Goal: Task Accomplishment & Management: Complete application form

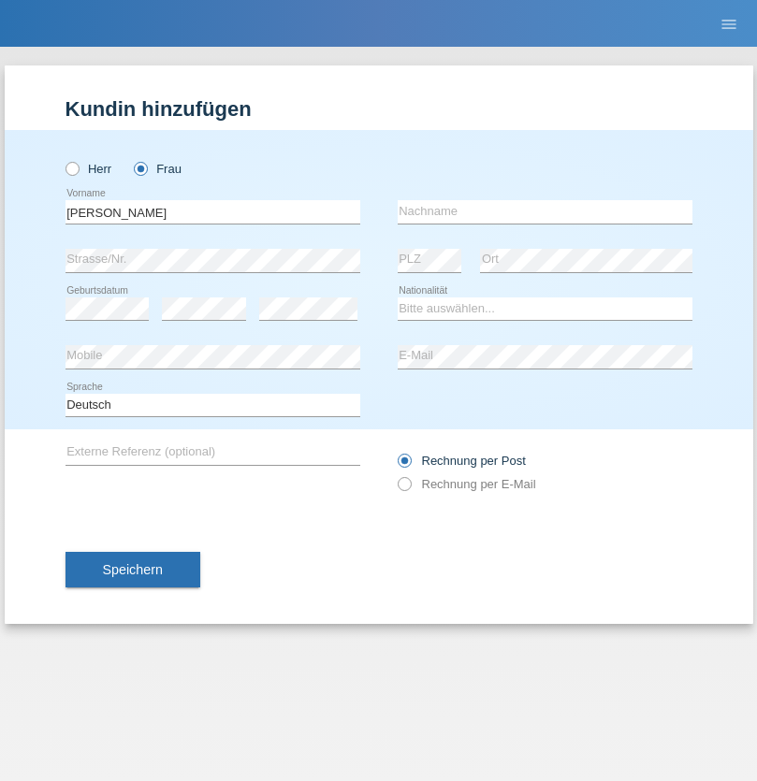
type input "[PERSON_NAME]"
click at [544, 211] on input "text" at bounding box center [545, 211] width 295 height 23
type input "Yolana"
select select "UA"
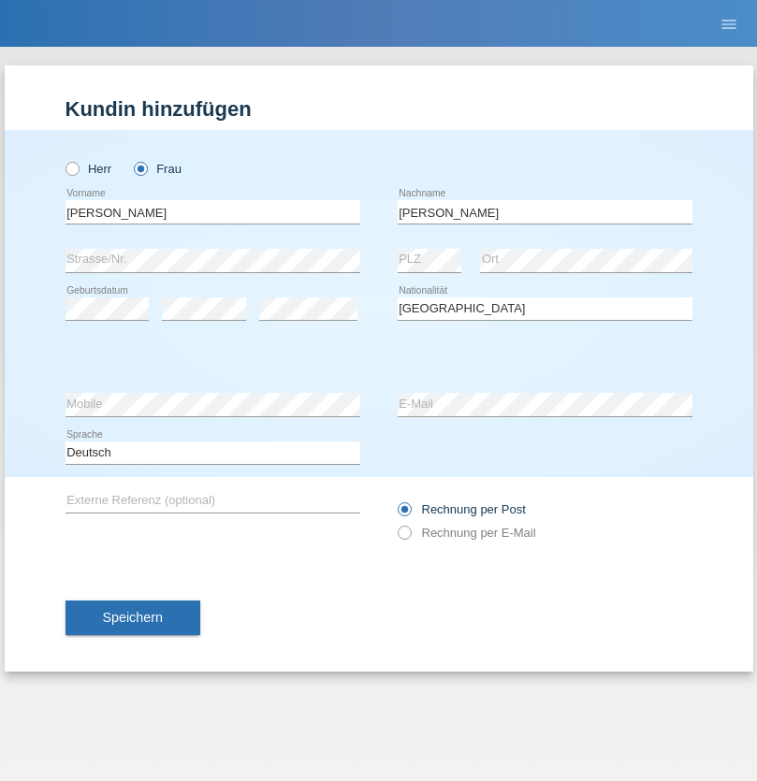
select select "C"
select select "09"
select select "12"
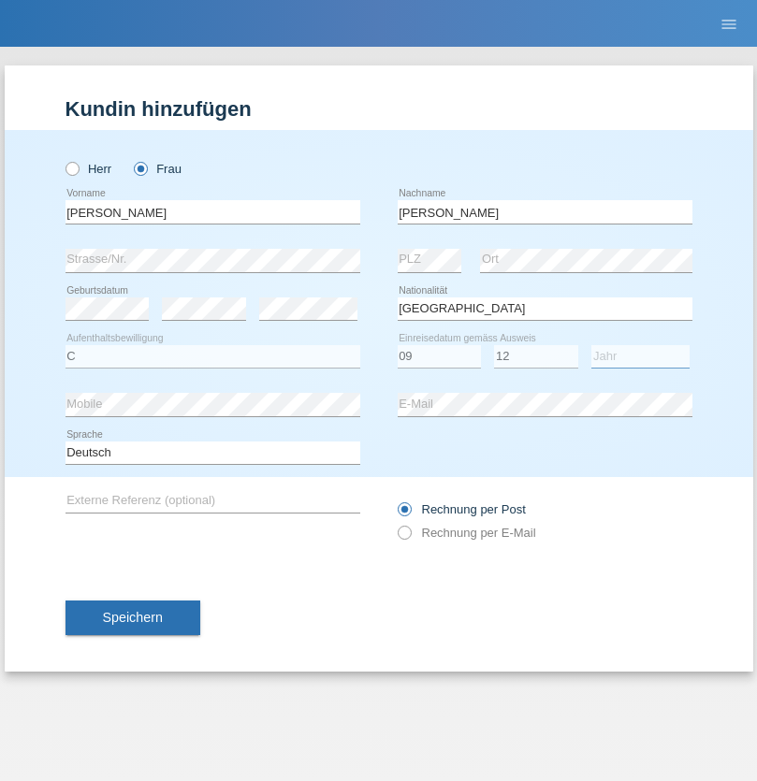
select select "2021"
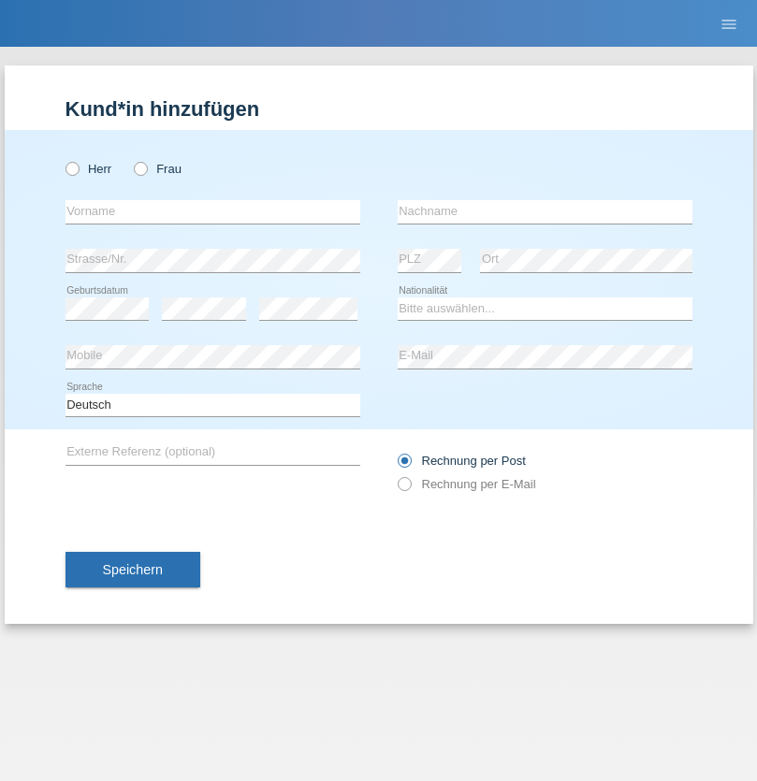
radio input "true"
click at [212, 211] on input "text" at bounding box center [212, 211] width 295 height 23
type input "[PERSON_NAME]"
click at [544, 211] on input "text" at bounding box center [545, 211] width 295 height 23
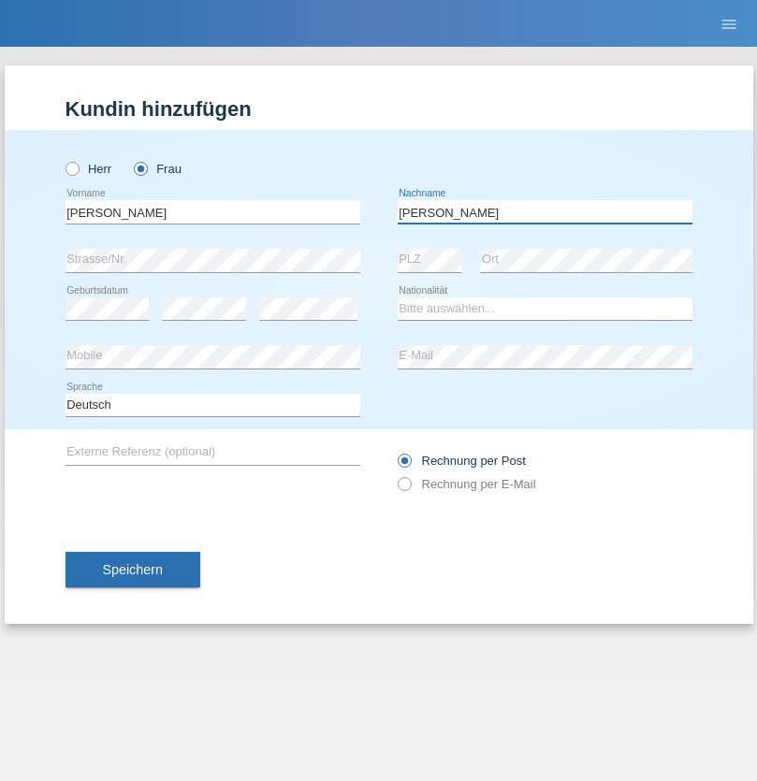
type input "[PERSON_NAME]"
select select "UA"
select select "C"
select select "09"
select select "08"
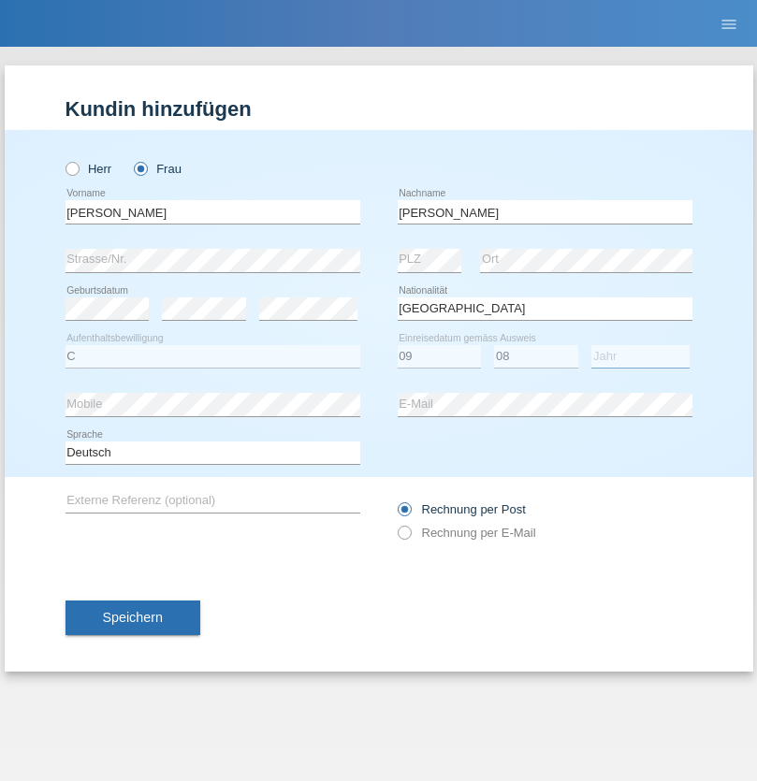
select select "2021"
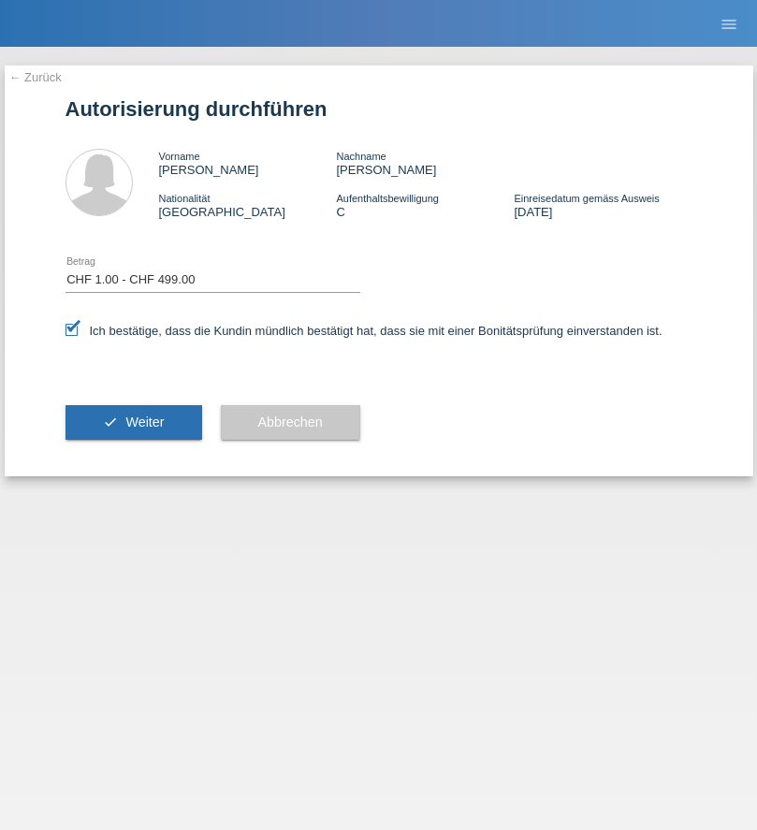
select select "1"
click at [133, 422] on span "Weiter" at bounding box center [144, 421] width 38 height 15
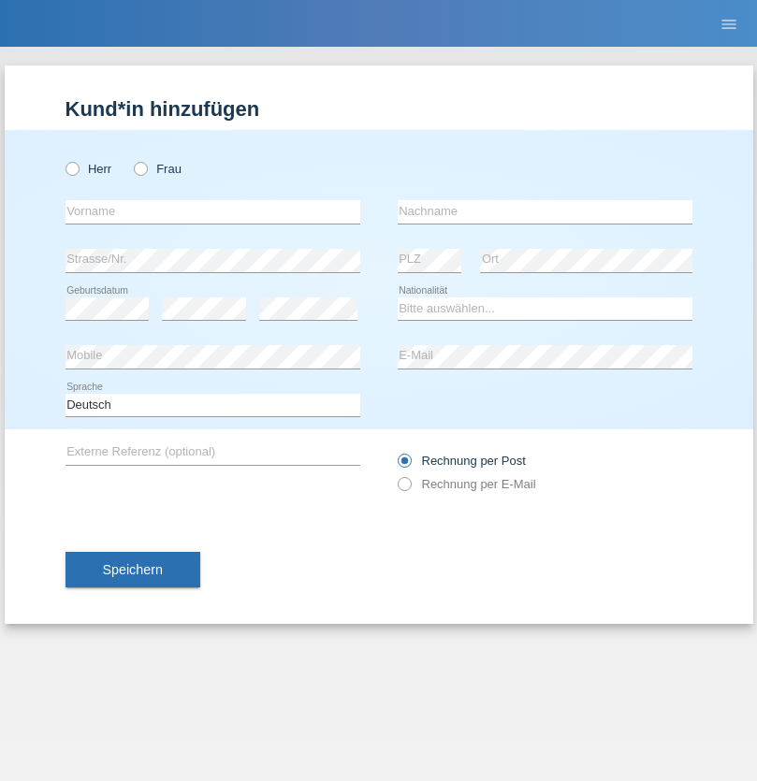
radio input "true"
click at [212, 211] on input "text" at bounding box center [212, 211] width 295 height 23
type input "[PERSON_NAME]"
click at [544, 211] on input "text" at bounding box center [545, 211] width 295 height 23
type input "Janosh"
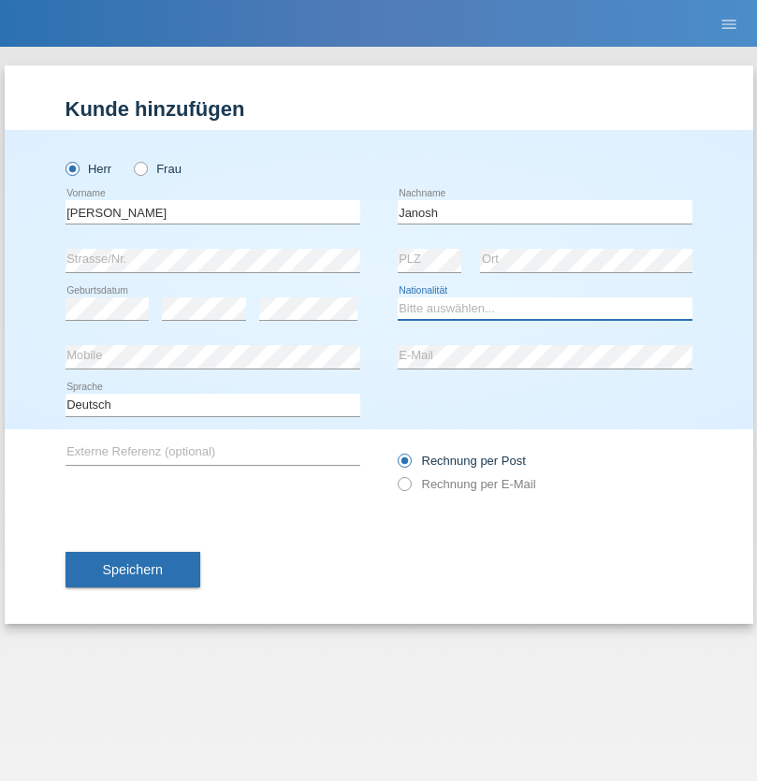
select select "UA"
select select "C"
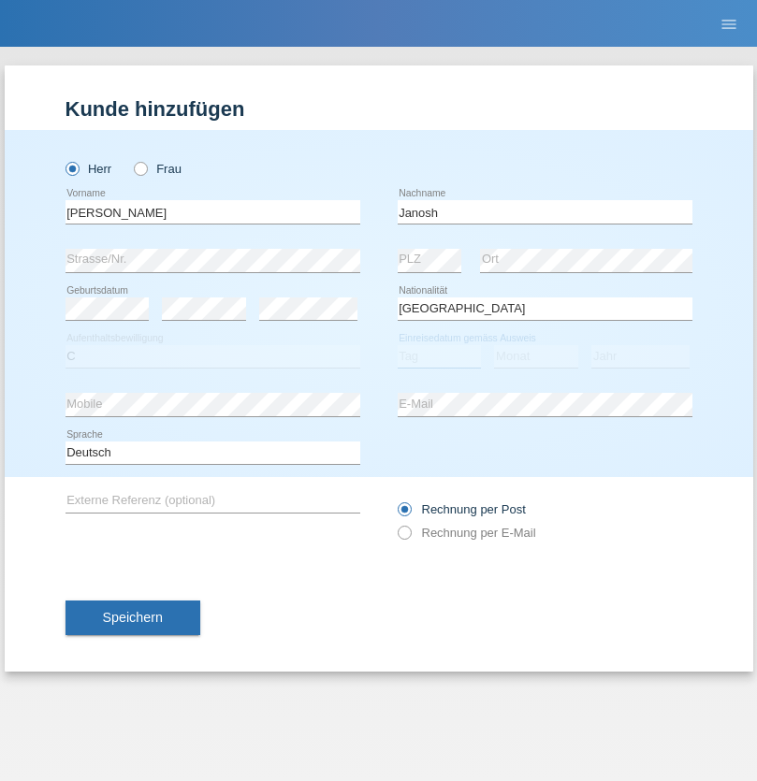
select select "24"
select select "12"
select select "2021"
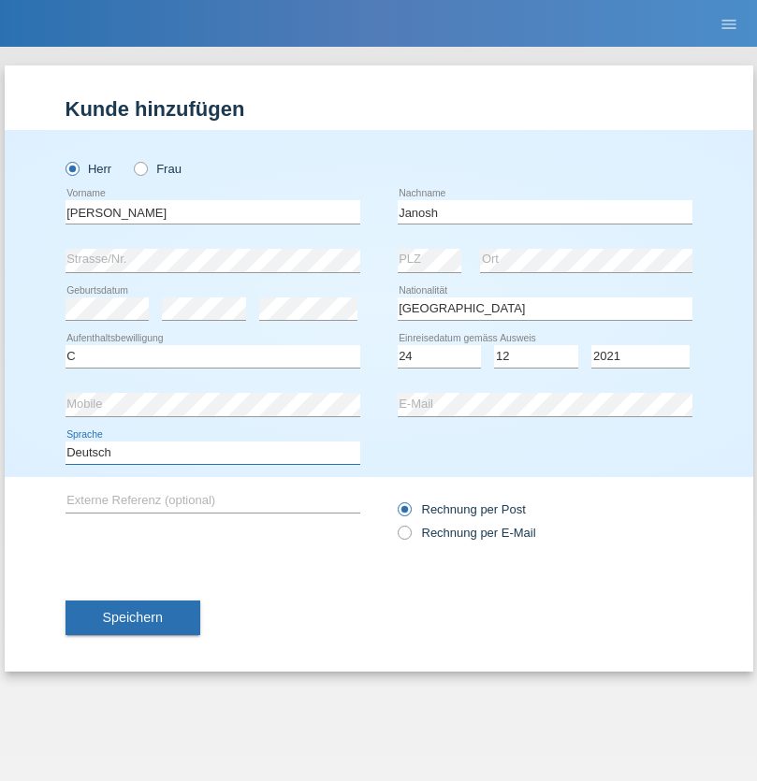
select select "en"
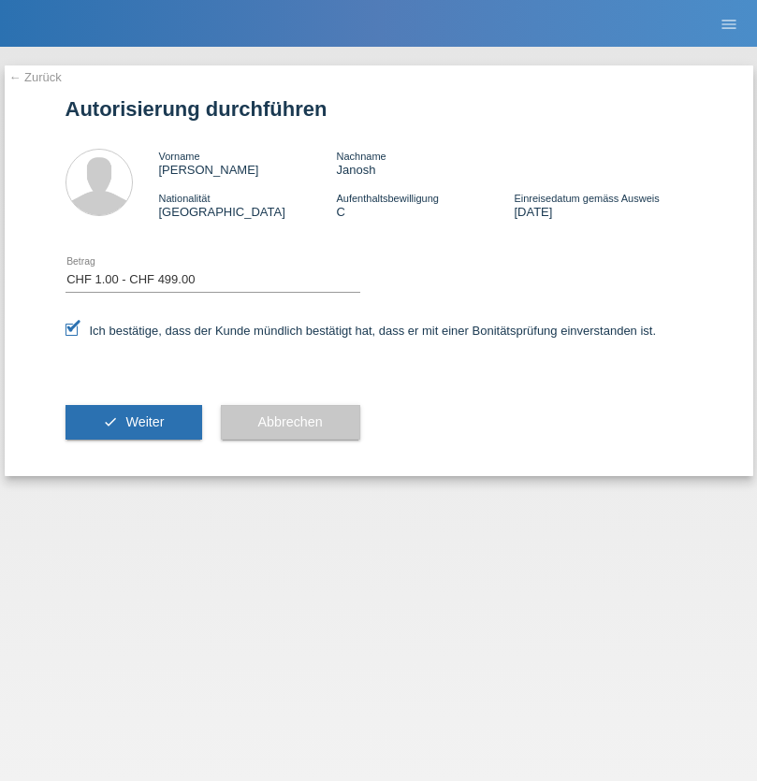
select select "1"
click at [133, 422] on span "Weiter" at bounding box center [144, 421] width 38 height 15
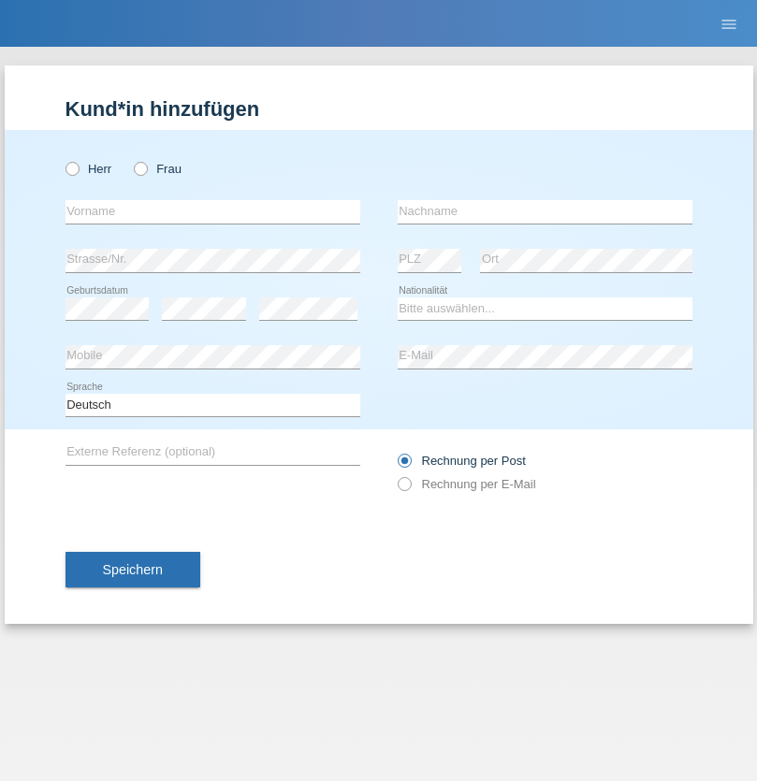
radio input "true"
click at [212, 211] on input "text" at bounding box center [212, 211] width 295 height 23
type input "K"
click at [544, 211] on input "text" at bounding box center [545, 211] width 295 height 23
type input "Keel"
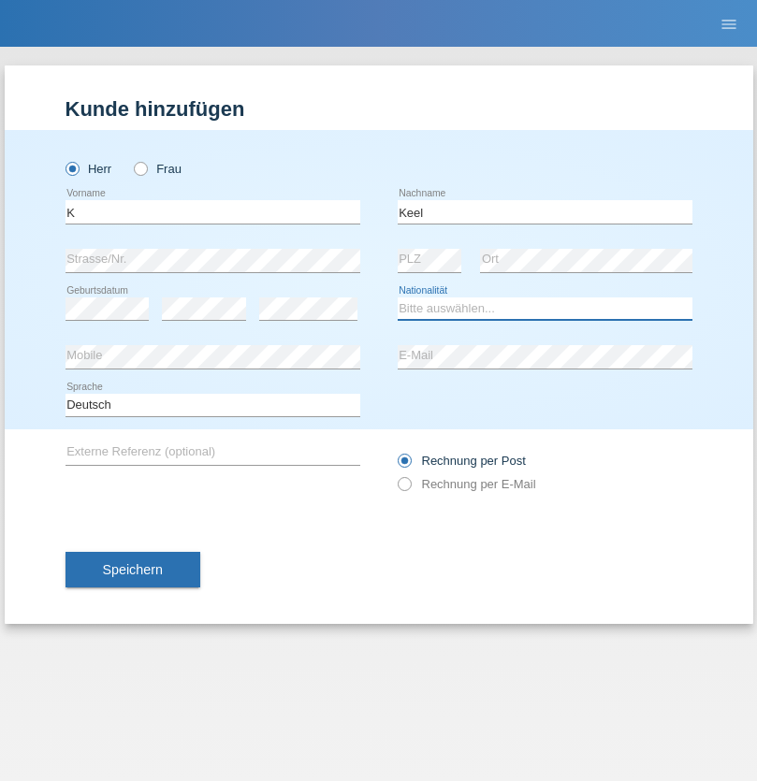
select select "CH"
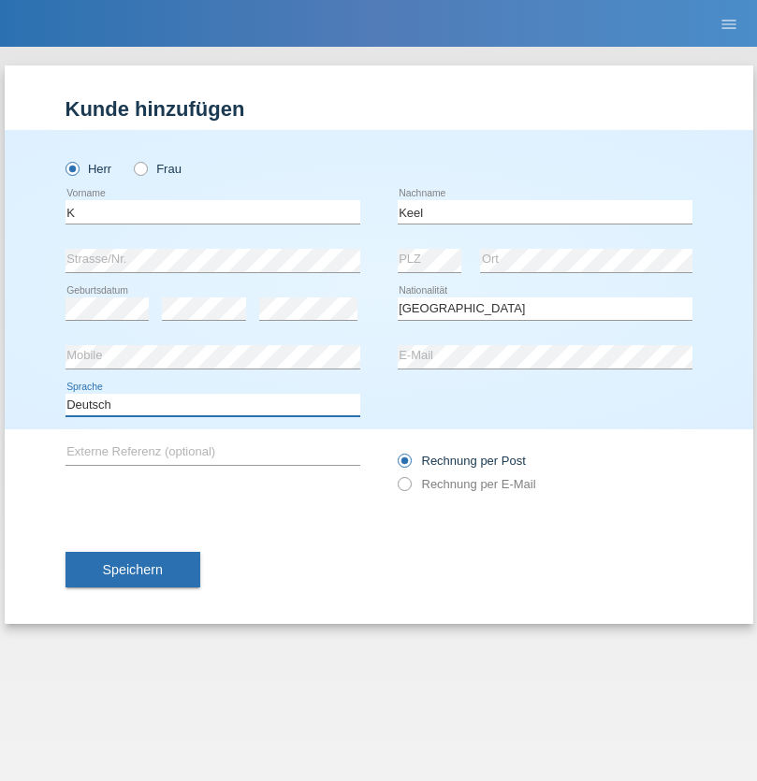
select select "en"
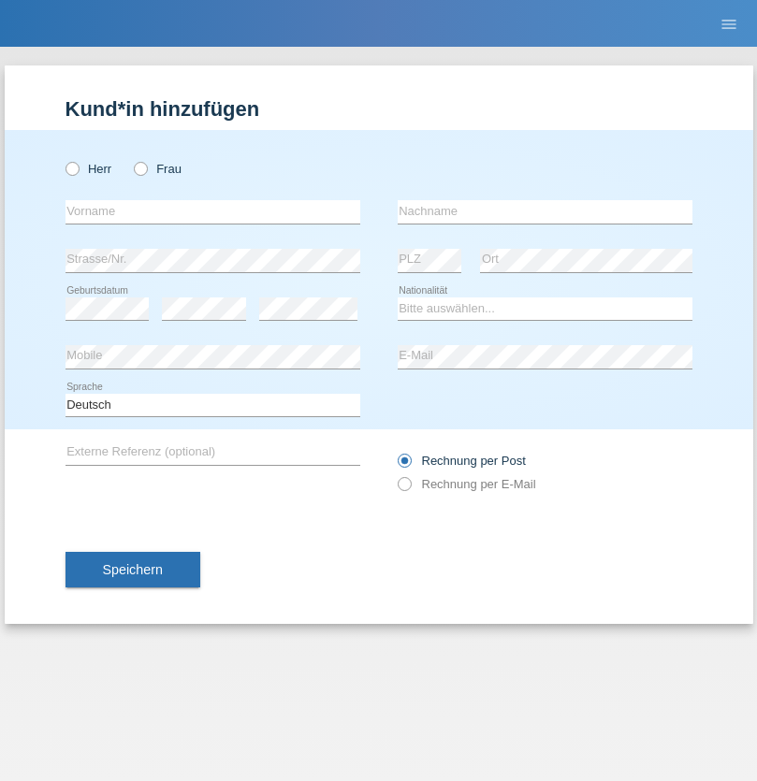
radio input "true"
click at [212, 211] on input "text" at bounding box center [212, 211] width 295 height 23
type input "[PERSON_NAME]"
click at [544, 211] on input "text" at bounding box center [545, 211] width 295 height 23
type input "Keel"
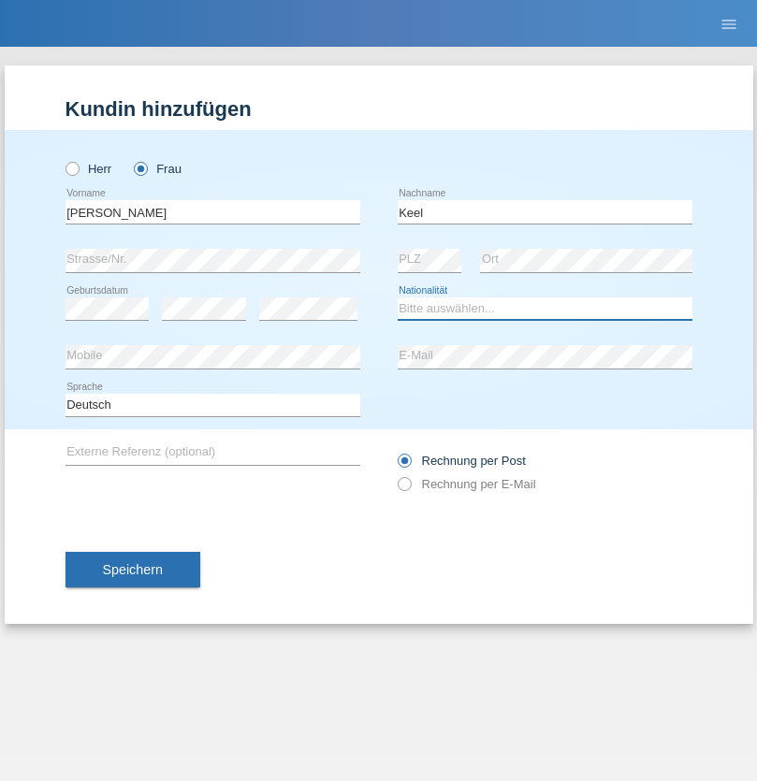
select select "CH"
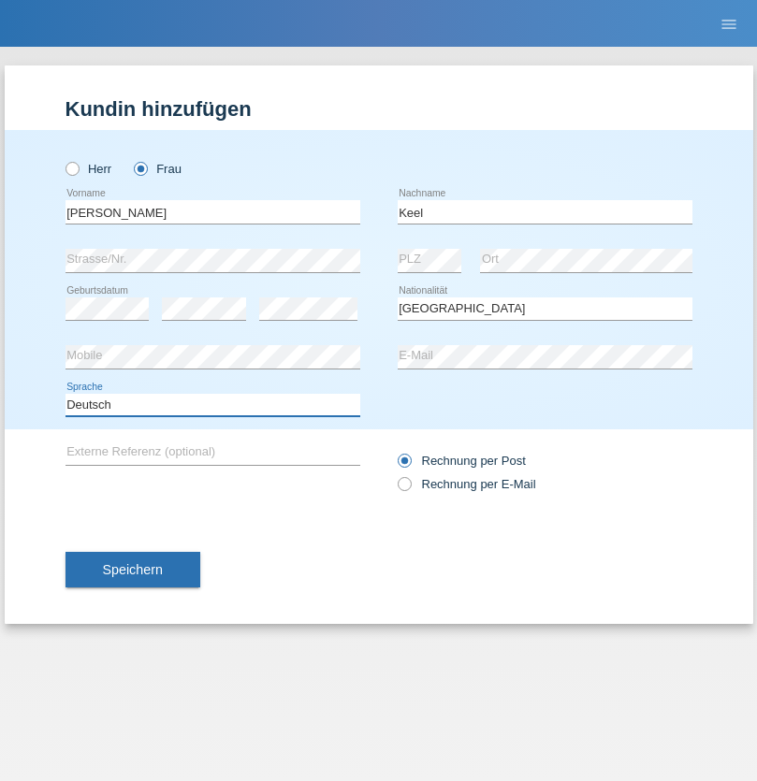
select select "en"
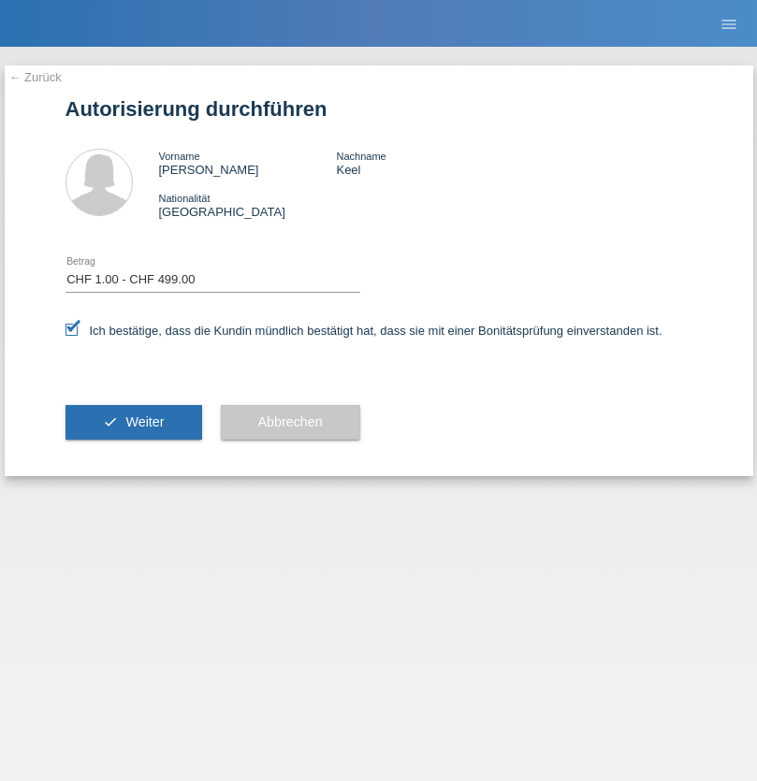
select select "1"
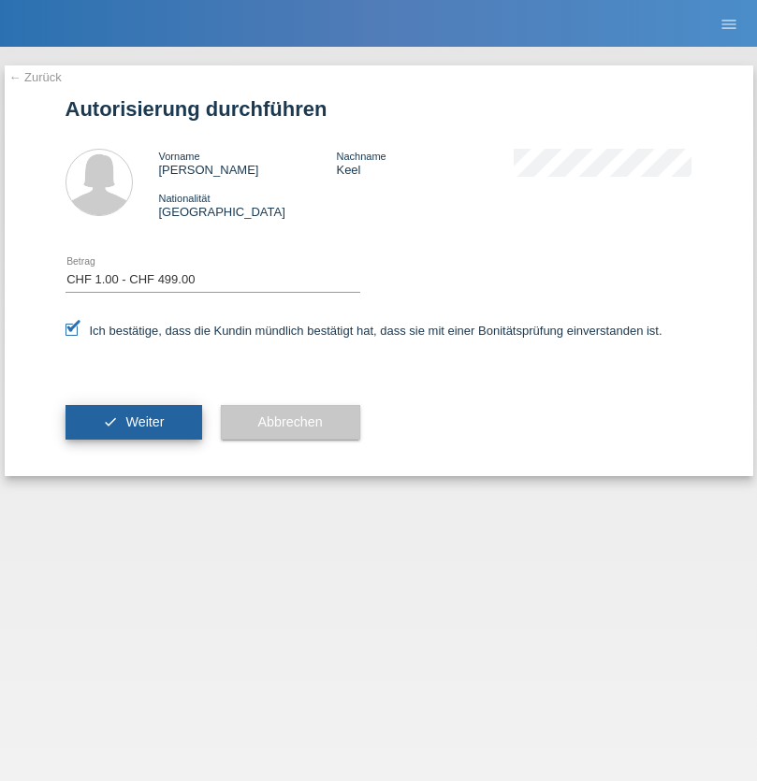
click at [133, 422] on span "Weiter" at bounding box center [144, 421] width 38 height 15
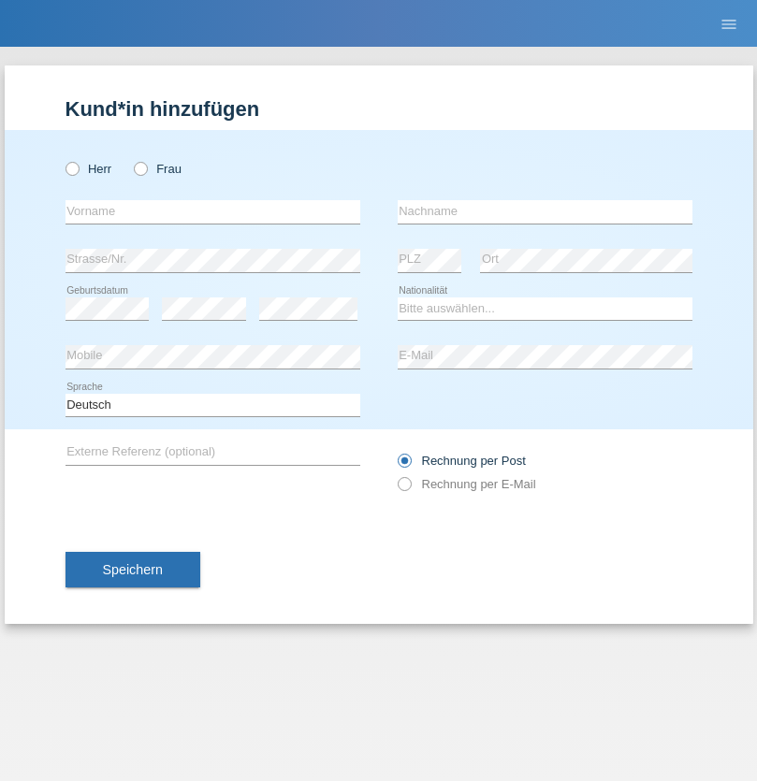
radio input "true"
click at [212, 211] on input "text" at bounding box center [212, 211] width 295 height 23
type input "Tayfun"
click at [544, 211] on input "text" at bounding box center [545, 211] width 295 height 23
type input "Kiraz"
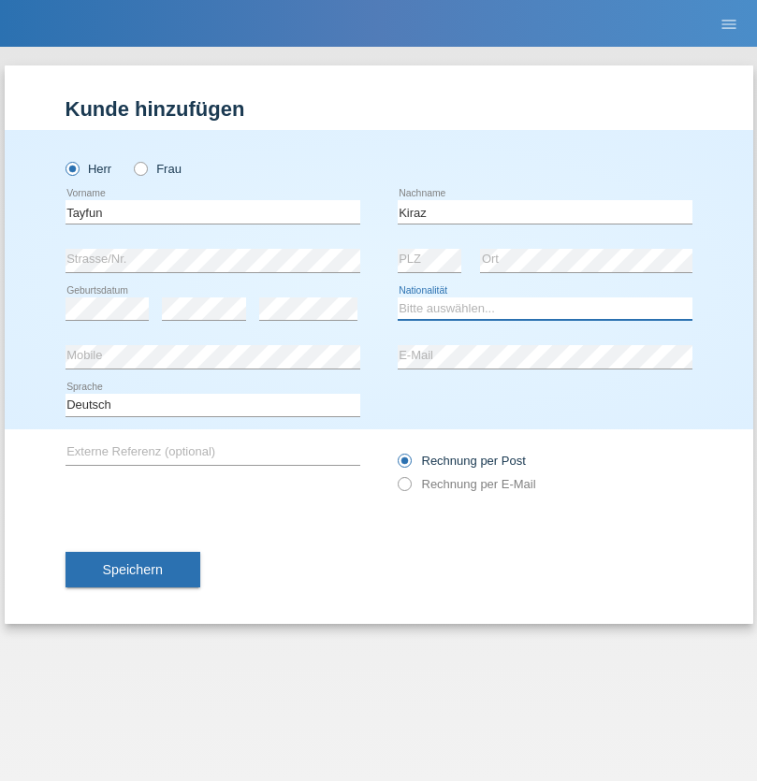
select select "TR"
select select "C"
select select "30"
select select "11"
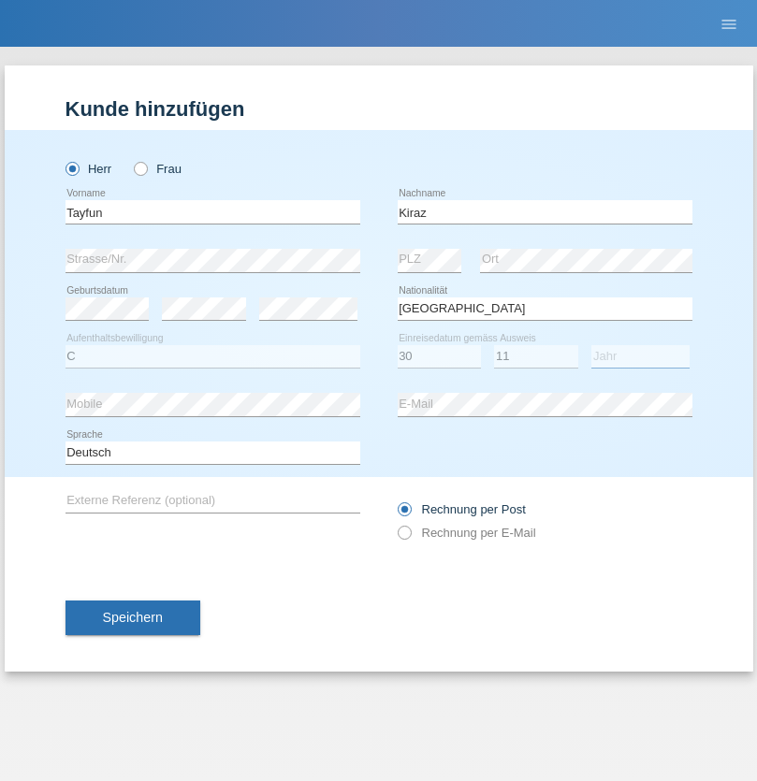
select select "1994"
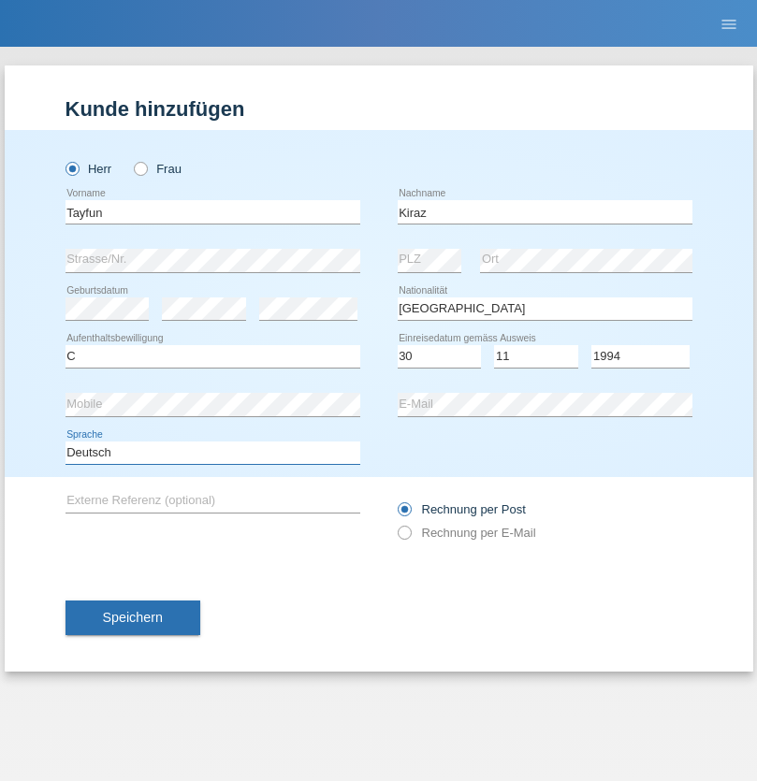
select select "en"
